Goal: Task Accomplishment & Management: Use online tool/utility

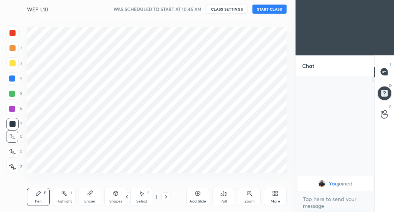
scroll to position [37820, 37718]
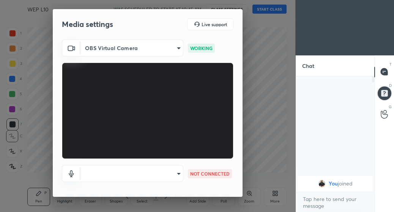
click at [162, 174] on body "1 2 3 4 5 6 7 C X Z C X Z E E Erase all H H WEP L10 WAS SCHEDULED TO START AT 1…" at bounding box center [197, 106] width 394 height 212
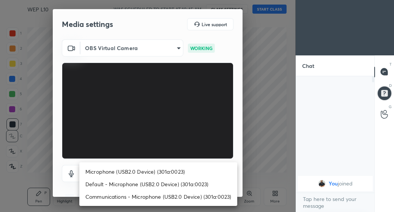
click at [143, 170] on li "Microphone (USB2.0 Device) (301a:0023)" at bounding box center [158, 172] width 158 height 13
type input "791e394bba6948d1d26735e5c7e4f8af35d832c1fcd96b86ed60e7607beb3743"
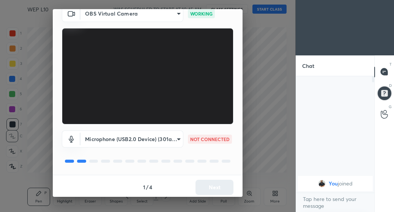
scroll to position [37, 0]
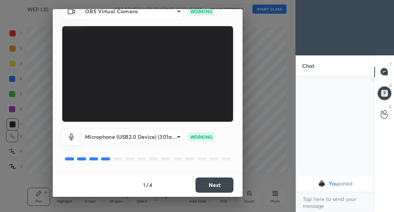
click at [199, 186] on button "Next" at bounding box center [215, 185] width 38 height 15
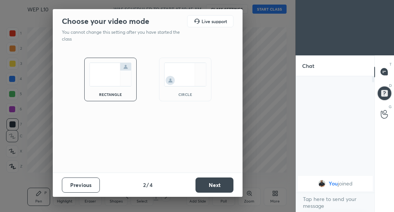
scroll to position [0, 0]
click at [205, 185] on button "Next" at bounding box center [215, 185] width 38 height 15
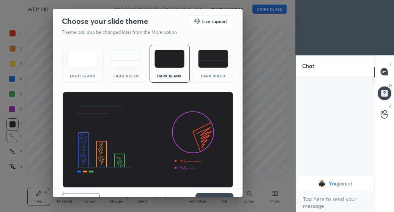
scroll to position [16, 0]
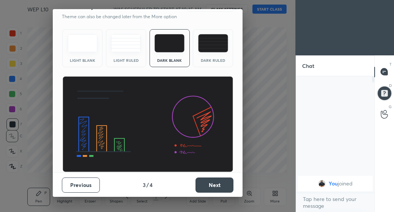
click at [203, 185] on button "Next" at bounding box center [215, 185] width 38 height 15
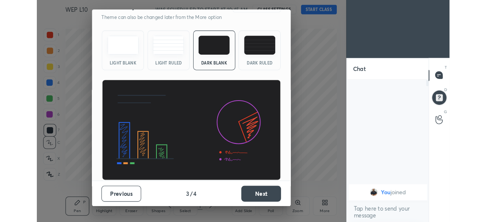
scroll to position [0, 0]
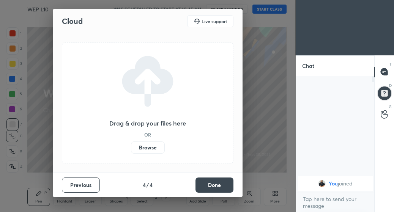
click at [156, 151] on label "Browse" at bounding box center [148, 148] width 34 height 12
click at [131, 151] on input "Browse" at bounding box center [131, 148] width 0 height 12
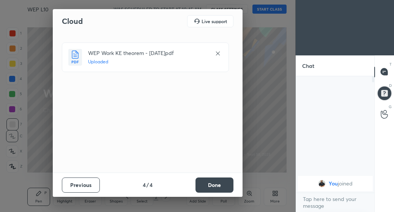
click at [206, 182] on button "Done" at bounding box center [215, 185] width 38 height 15
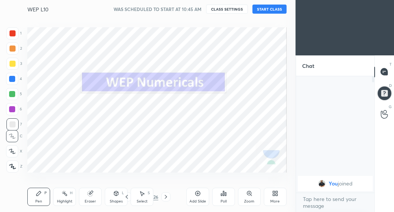
click at [258, 11] on button "START CLASS" at bounding box center [270, 9] width 34 height 9
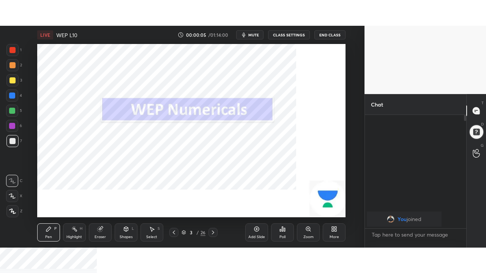
scroll to position [3, 3]
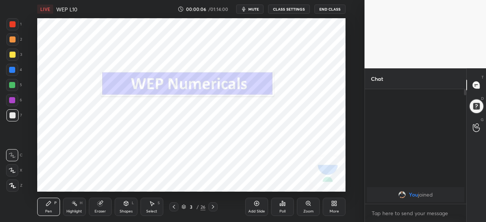
click at [334, 207] on div "More" at bounding box center [334, 207] width 23 height 18
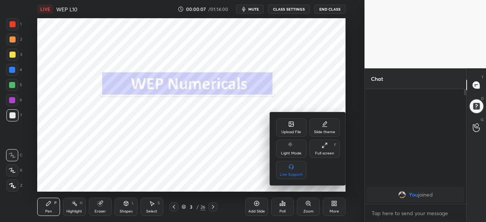
click at [323, 147] on icon at bounding box center [323, 147] width 2 height 2
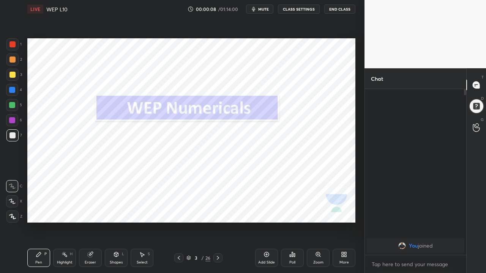
scroll to position [100, 99]
click at [218, 212] on icon at bounding box center [218, 258] width 6 height 6
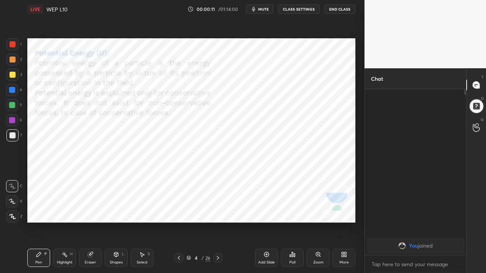
click at [217, 212] on icon at bounding box center [218, 258] width 6 height 6
click at [218, 212] on icon at bounding box center [218, 258] width 6 height 6
click at [217, 212] on icon at bounding box center [218, 258] width 2 height 4
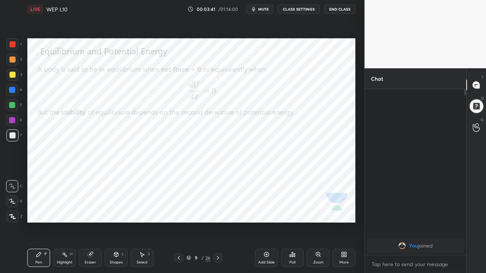
click at [217, 212] on icon at bounding box center [218, 258] width 2 height 4
click at [179, 212] on icon at bounding box center [179, 258] width 6 height 6
click at [218, 212] on icon at bounding box center [218, 258] width 6 height 6
click at [179, 212] on icon at bounding box center [179, 258] width 6 height 6
click at [218, 212] on icon at bounding box center [218, 258] width 6 height 6
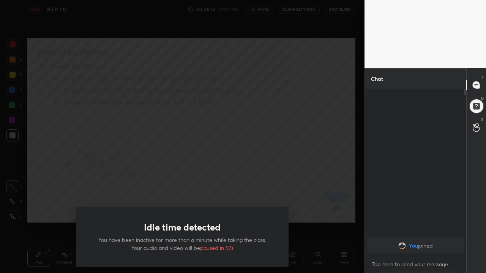
click at [52, 184] on div "Idle time detected You have been inactive for more than a minute while taking t…" at bounding box center [182, 136] width 365 height 273
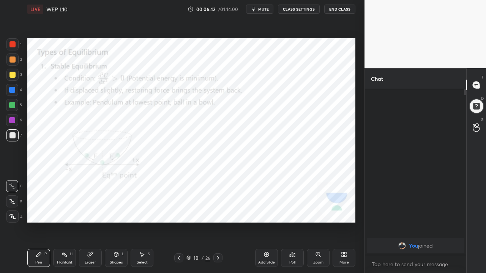
click at [218, 212] on icon at bounding box center [218, 258] width 6 height 6
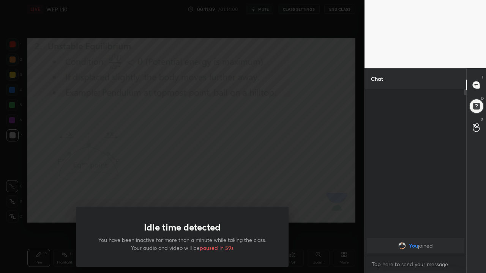
click at [30, 212] on div "Idle time detected You have been inactive for more than a minute while taking t…" at bounding box center [182, 136] width 365 height 273
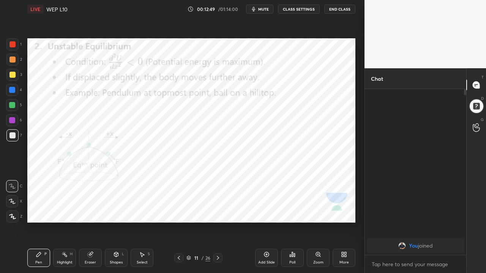
click at [220, 212] on div at bounding box center [217, 258] width 9 height 9
click at [218, 212] on icon at bounding box center [218, 258] width 2 height 4
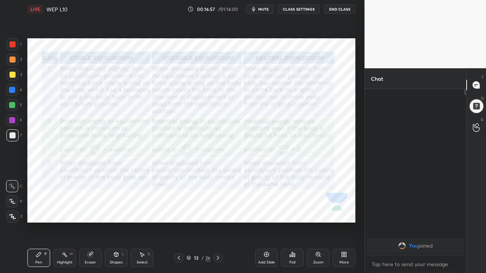
click at [217, 212] on icon at bounding box center [218, 258] width 6 height 6
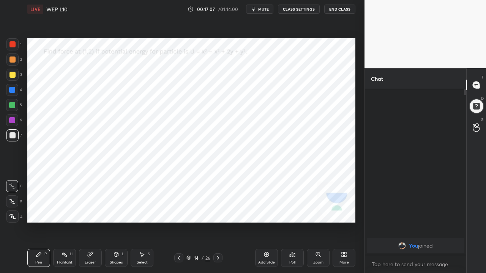
click at [218, 212] on icon at bounding box center [218, 258] width 6 height 6
click at [13, 93] on div at bounding box center [12, 90] width 12 height 12
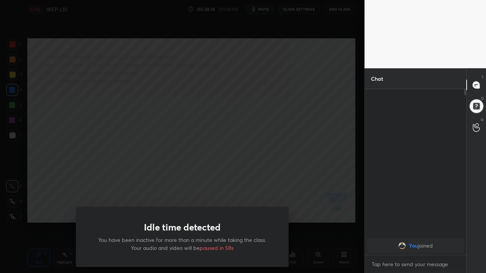
click at [50, 204] on div "Idle time detected You have been inactive for more than a minute while taking t…" at bounding box center [182, 136] width 365 height 273
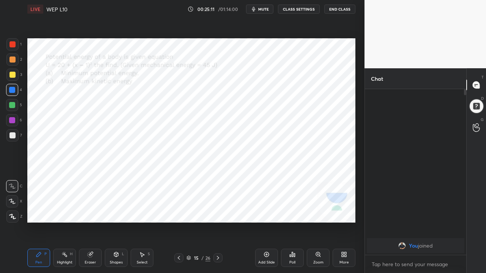
click at [219, 212] on icon at bounding box center [218, 258] width 6 height 6
click at [266, 212] on icon at bounding box center [267, 255] width 6 height 6
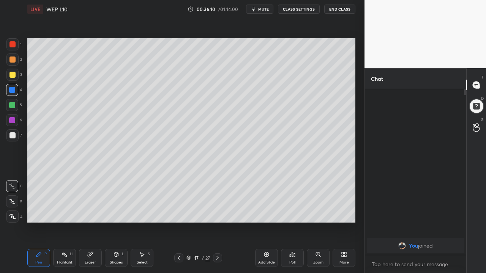
click at [218, 212] on icon at bounding box center [218, 258] width 6 height 6
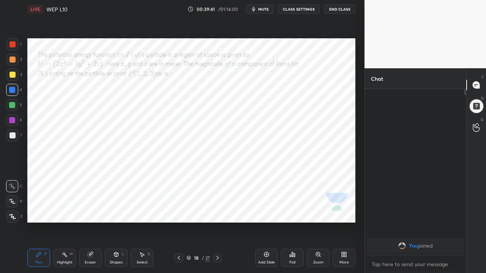
click at [218, 212] on icon at bounding box center [218, 258] width 6 height 6
click at [178, 212] on icon at bounding box center [179, 258] width 6 height 6
click at [265, 212] on div "Add Slide" at bounding box center [266, 258] width 23 height 18
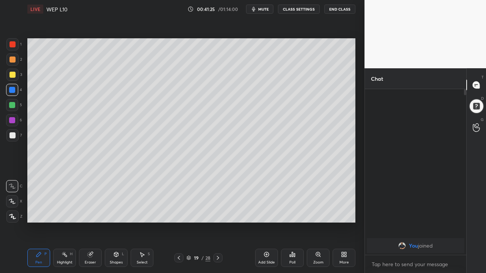
click at [90, 212] on icon at bounding box center [90, 255] width 5 height 5
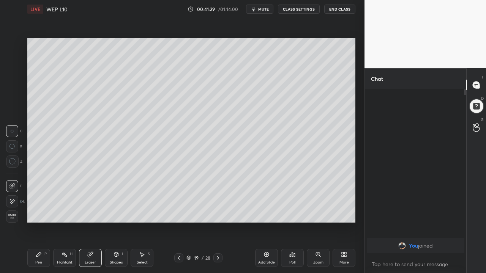
click at [40, 212] on div "Pen P" at bounding box center [38, 258] width 23 height 18
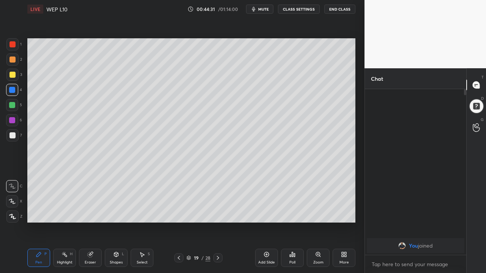
click at [218, 212] on icon at bounding box center [218, 258] width 6 height 6
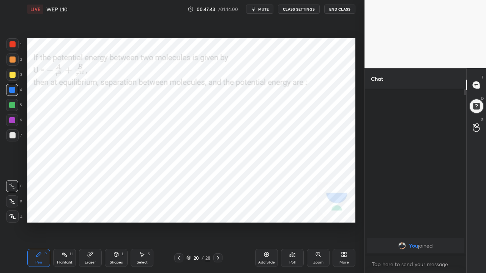
click at [93, 212] on div "Eraser" at bounding box center [90, 258] width 23 height 18
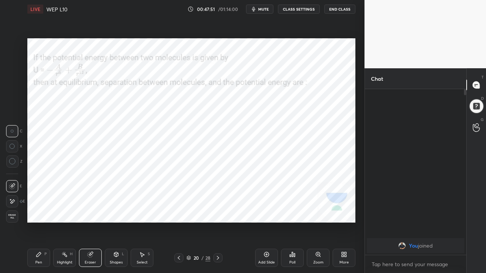
click at [12, 186] on icon at bounding box center [12, 186] width 6 height 6
click at [12, 192] on div at bounding box center [12, 186] width 12 height 12
click at [43, 212] on div "Pen P" at bounding box center [38, 258] width 23 height 18
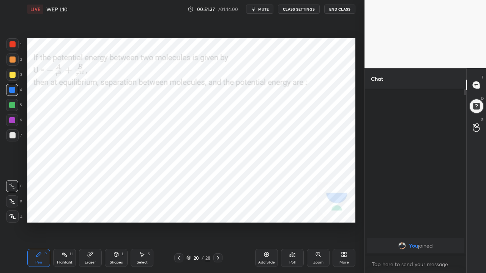
click at [267, 212] on icon at bounding box center [267, 255] width 6 height 6
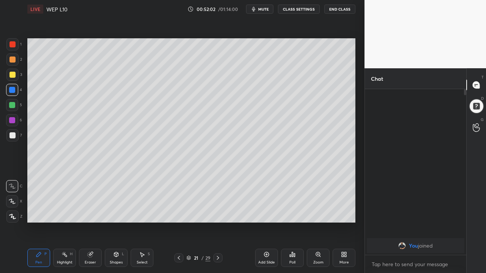
click at [179, 212] on icon at bounding box center [179, 258] width 6 height 6
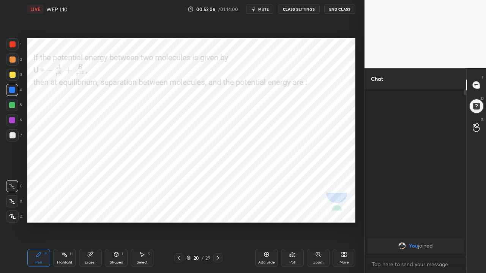
click at [218, 212] on icon at bounding box center [218, 258] width 6 height 6
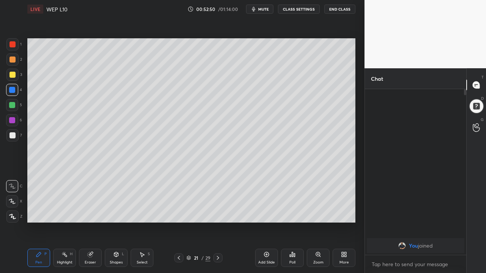
click at [179, 212] on icon at bounding box center [179, 258] width 6 height 6
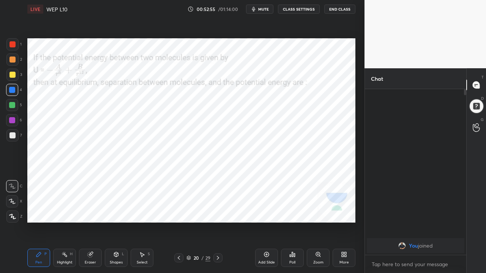
click at [215, 212] on div at bounding box center [217, 258] width 9 height 9
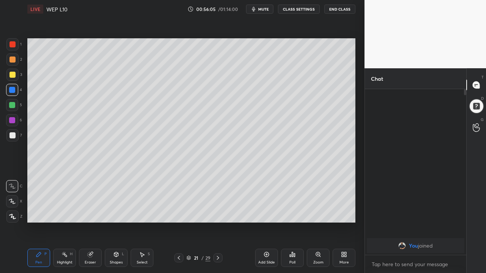
click at [394, 6] on video at bounding box center [426, 34] width 122 height 68
click at [341, 11] on button "End Class" at bounding box center [339, 9] width 31 height 9
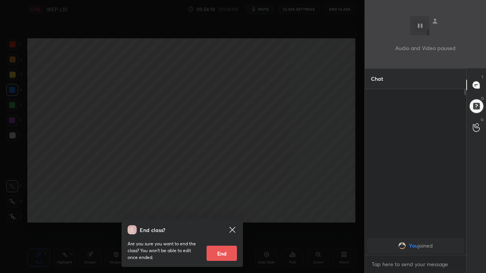
click at [227, 212] on button "End" at bounding box center [222, 253] width 30 height 15
type textarea "x"
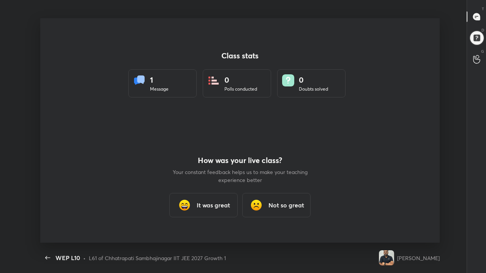
scroll to position [225, 480]
click at [216, 206] on h3 "It was great" at bounding box center [213, 205] width 33 height 9
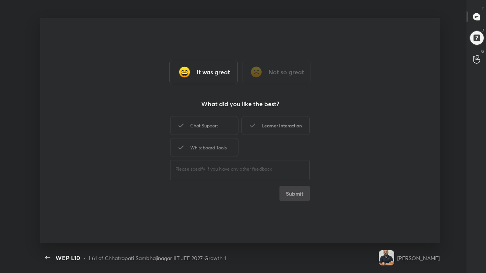
click at [266, 128] on div "Learner Interaction" at bounding box center [276, 125] width 68 height 19
click at [292, 196] on button "Submit" at bounding box center [295, 193] width 30 height 15
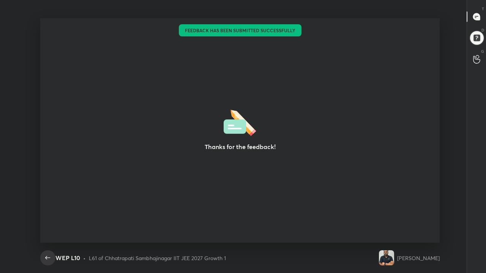
click at [47, 212] on icon "button" at bounding box center [47, 258] width 9 height 9
